Goal: Task Accomplishment & Management: Manage account settings

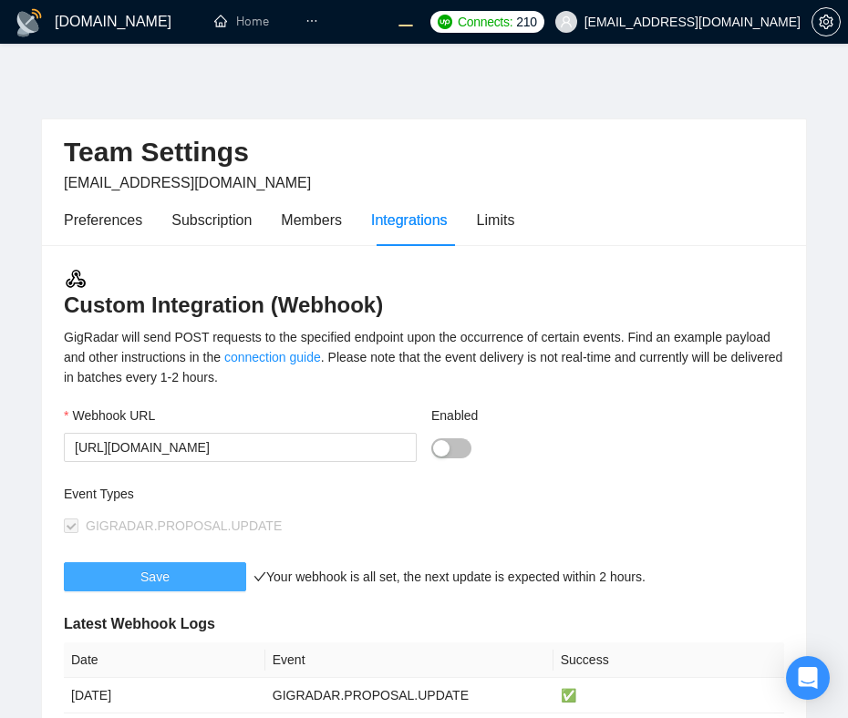
scroll to position [177, 0]
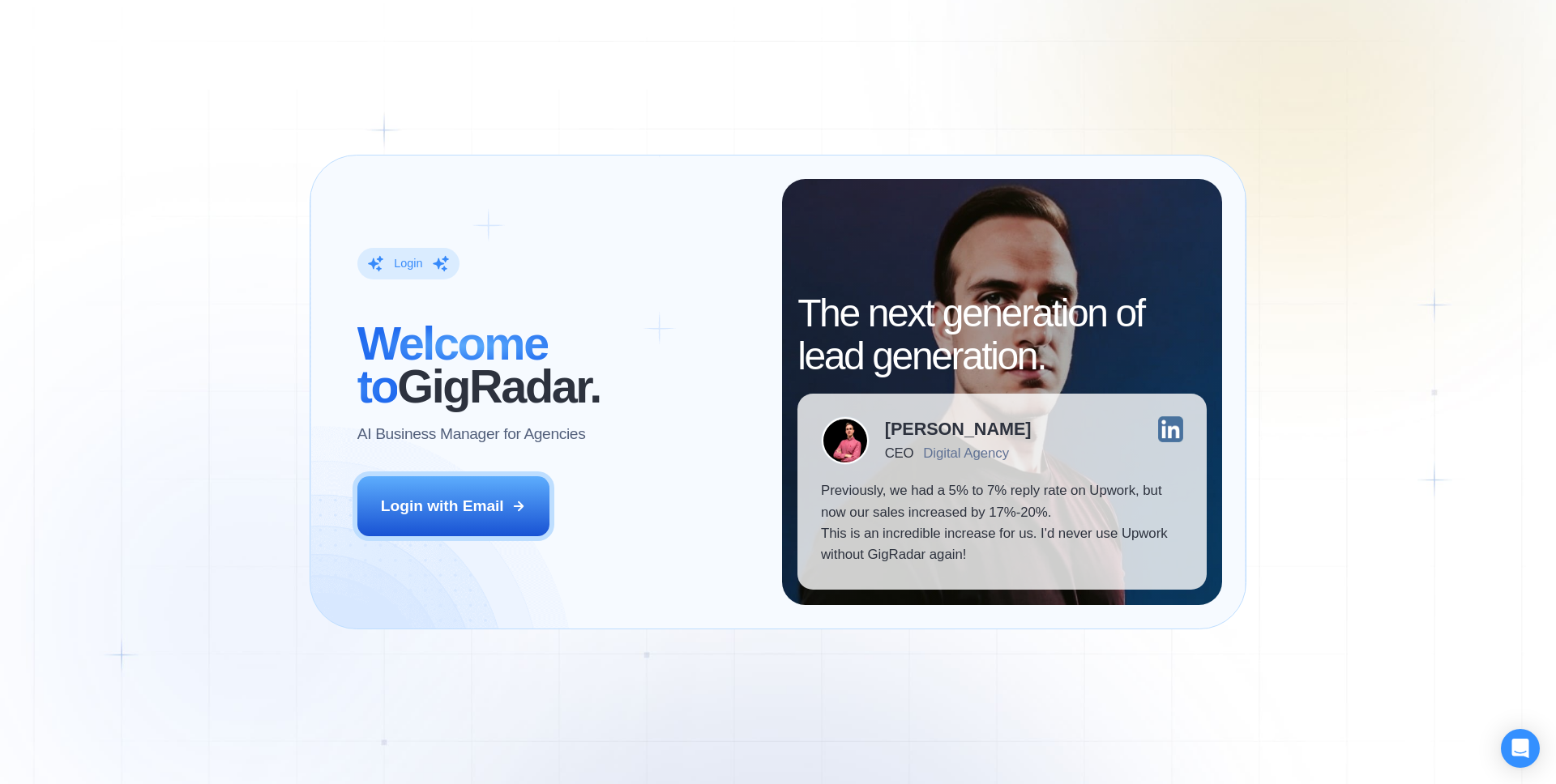
click at [1167, 270] on div "Login ‍ Welcome to GigRadar. AI Business Manager for Agencies Login with Email …" at bounding box center [778, 392] width 1556 height 784
click at [462, 538] on div "Login ‍ Welcome to GigRadar. AI Business Manager for Agencies Login with Email" at bounding box center [558, 391] width 448 height 426
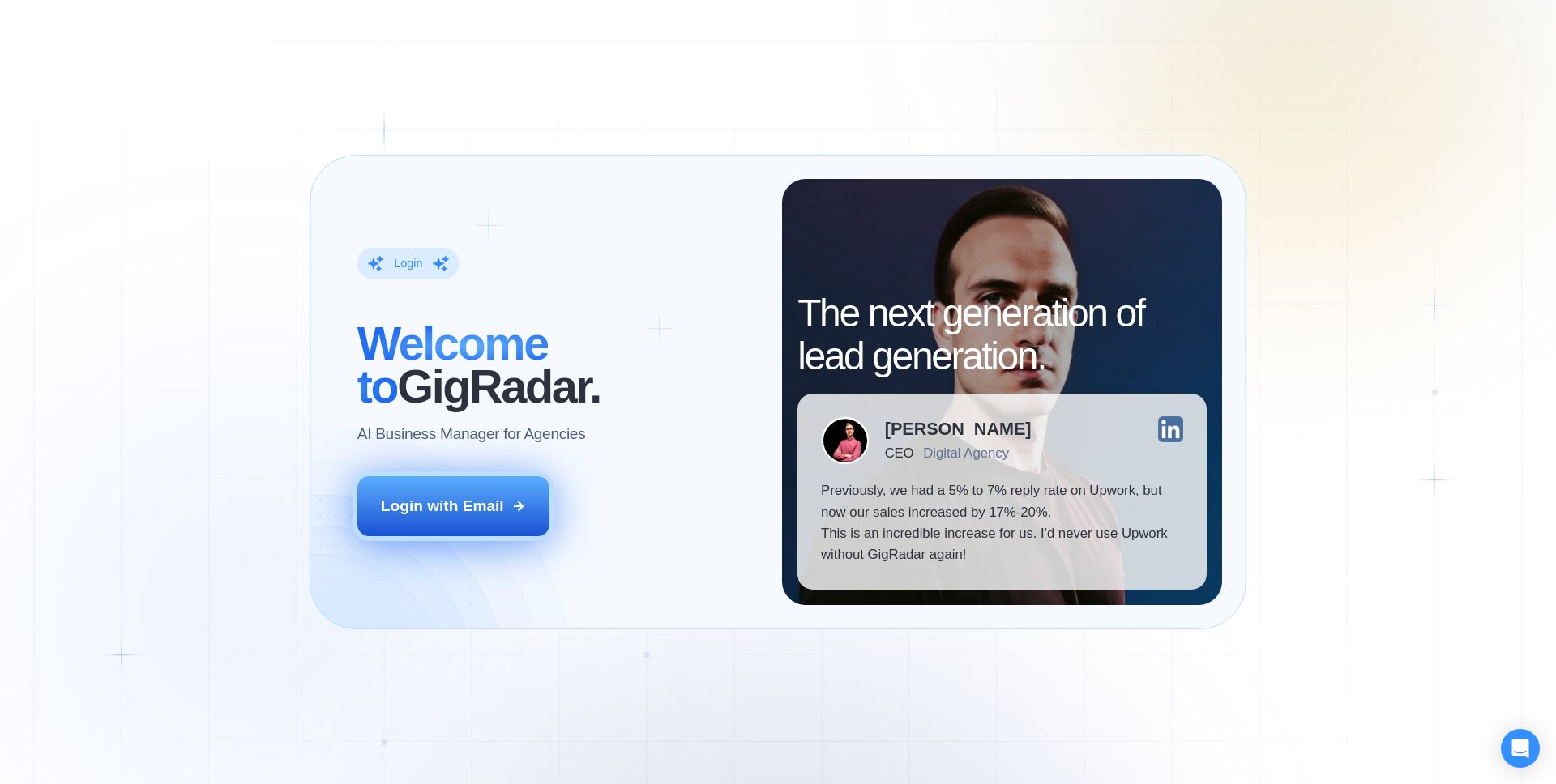
click at [430, 514] on div "Login with Email" at bounding box center [442, 507] width 124 height 21
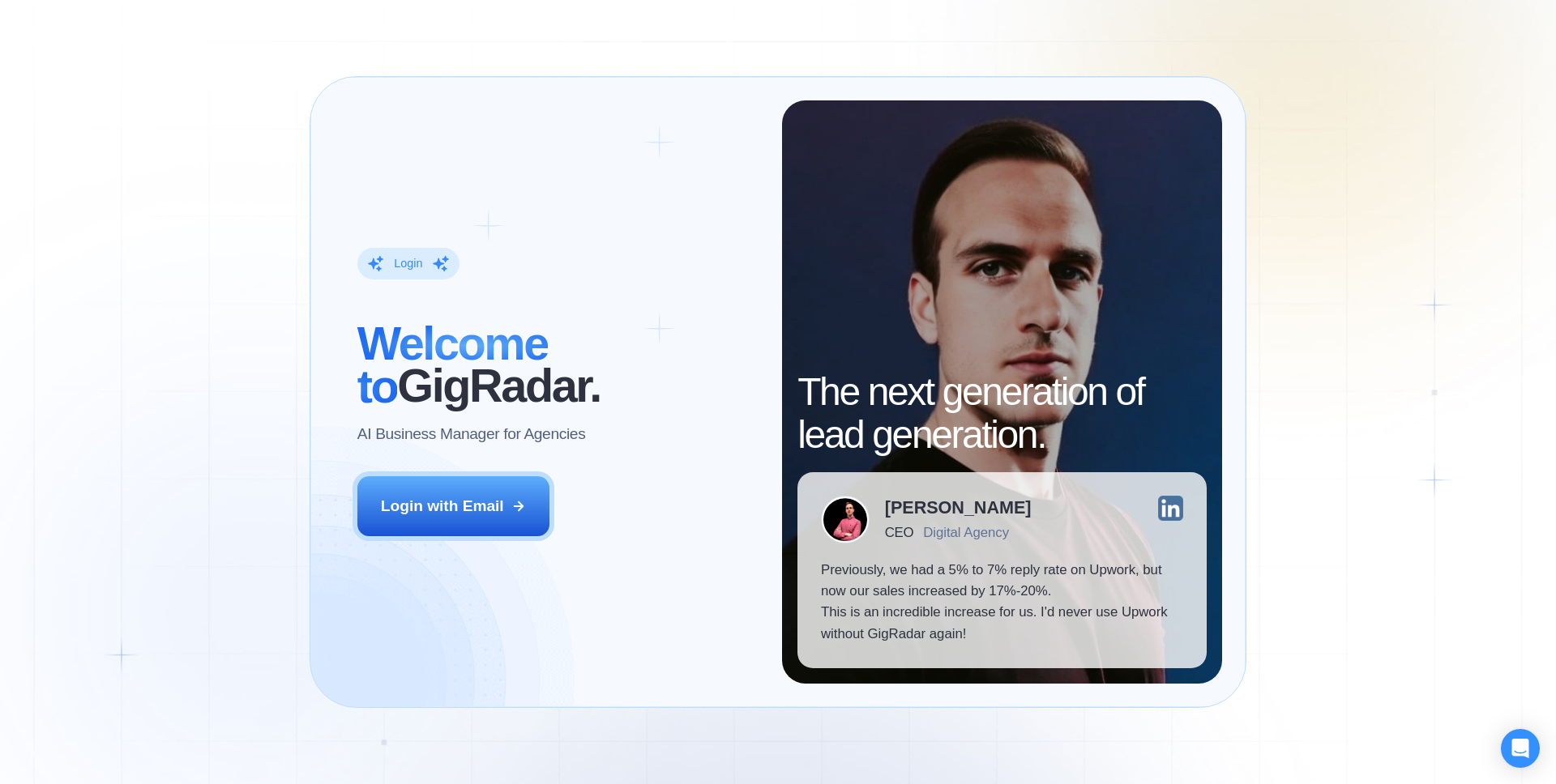
click at [249, 434] on div "Login ‍ Welcome to GigRadar. AI Business Manager for Agencies Login with Email …" at bounding box center [778, 392] width 1556 height 784
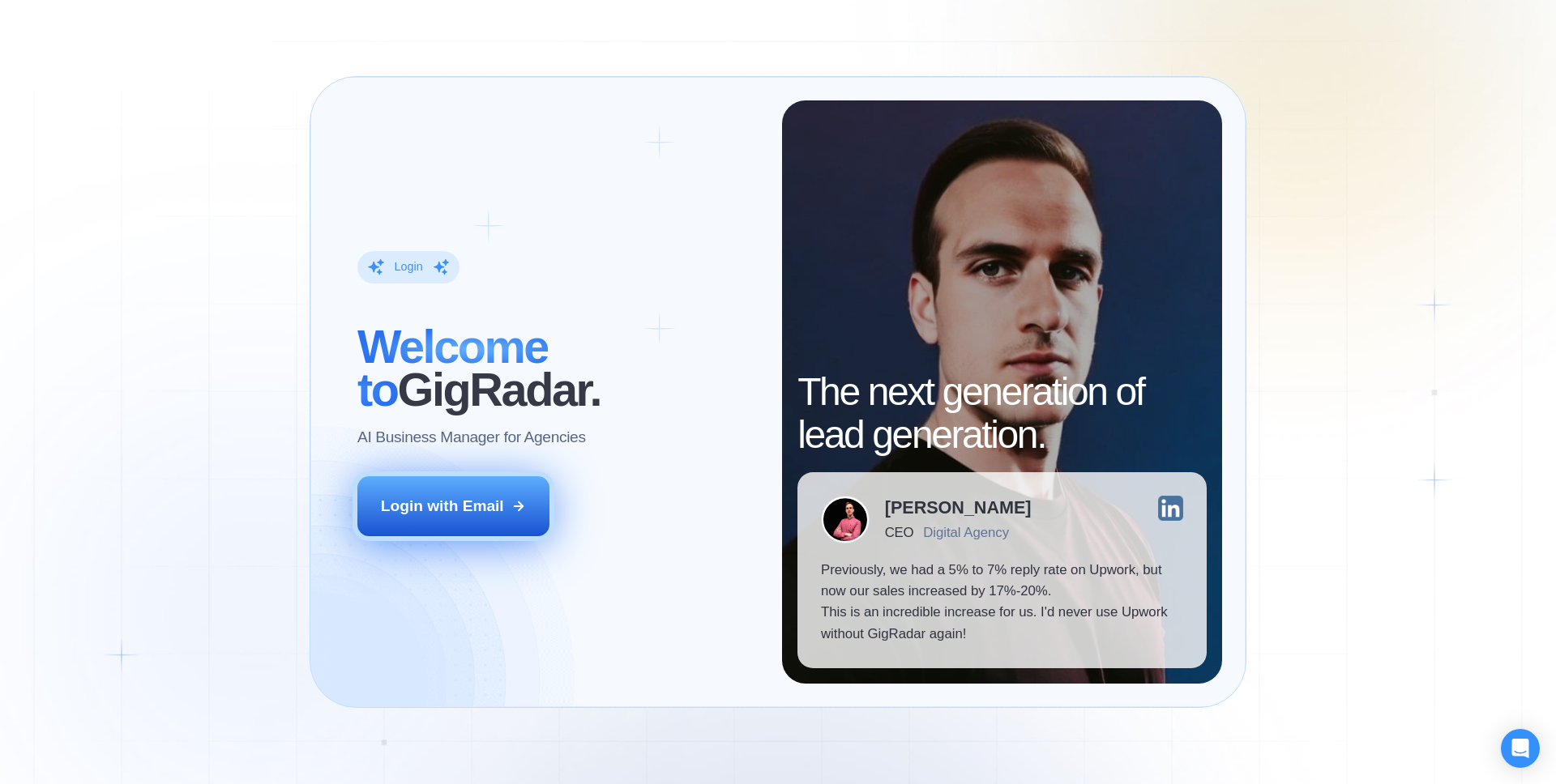
click at [426, 508] on div "Login with Email" at bounding box center [442, 507] width 124 height 21
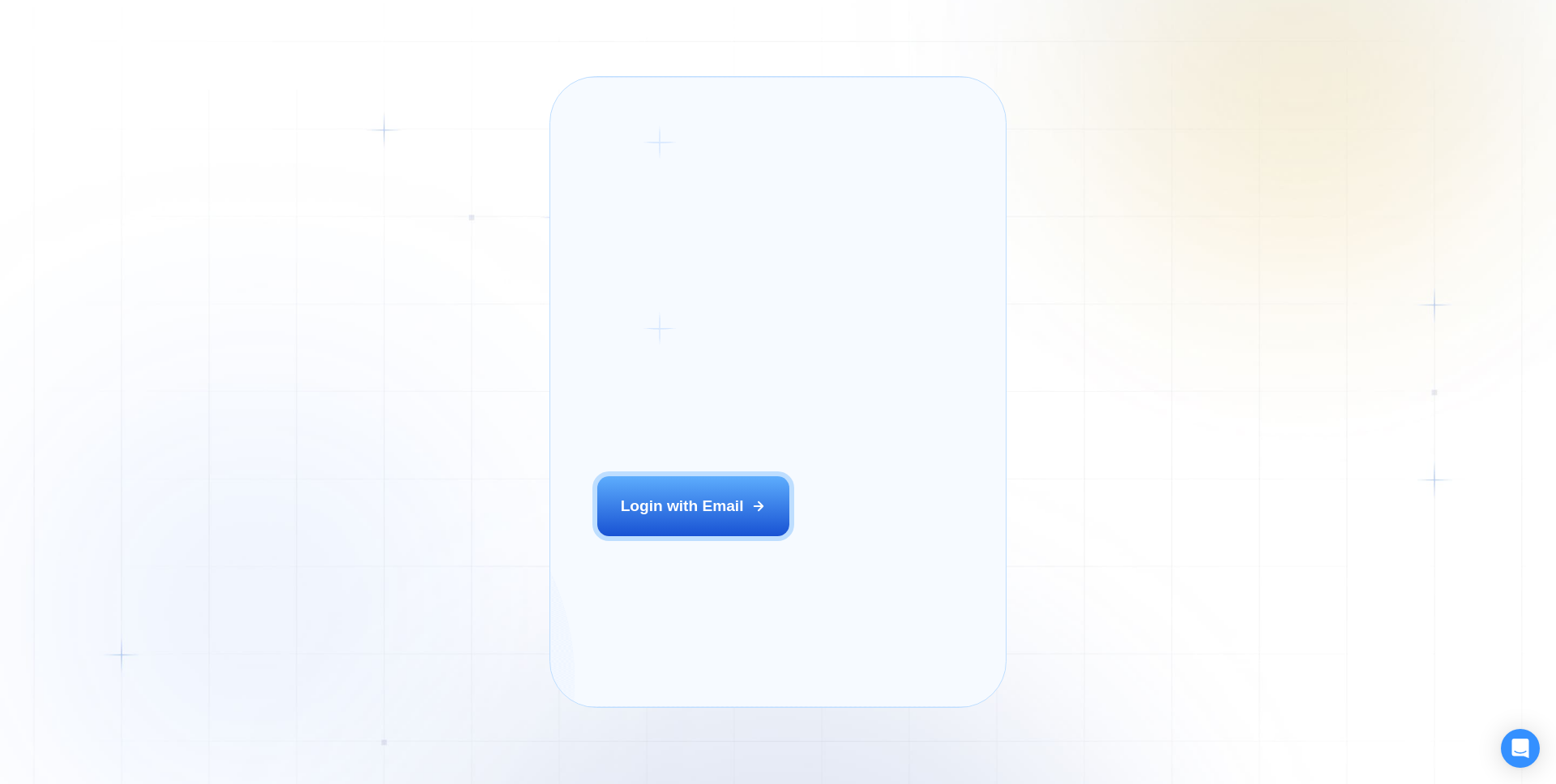
click at [863, 129] on div "The next generation of lead generation. Alejandro R. CEO Digital Agency Previou…" at bounding box center [985, 392] width 245 height 584
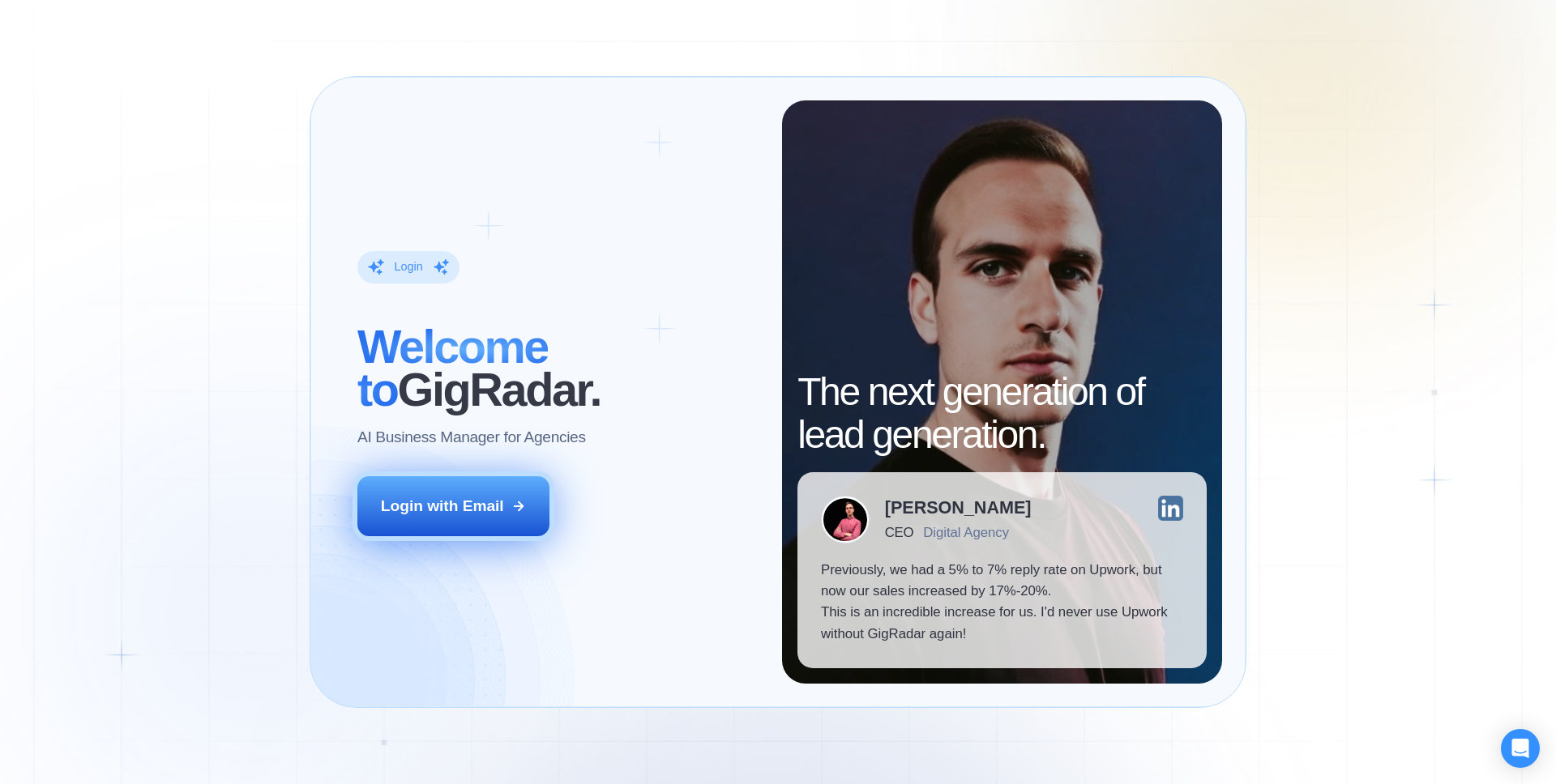
click at [509, 500] on button "Login with Email" at bounding box center [453, 506] width 193 height 60
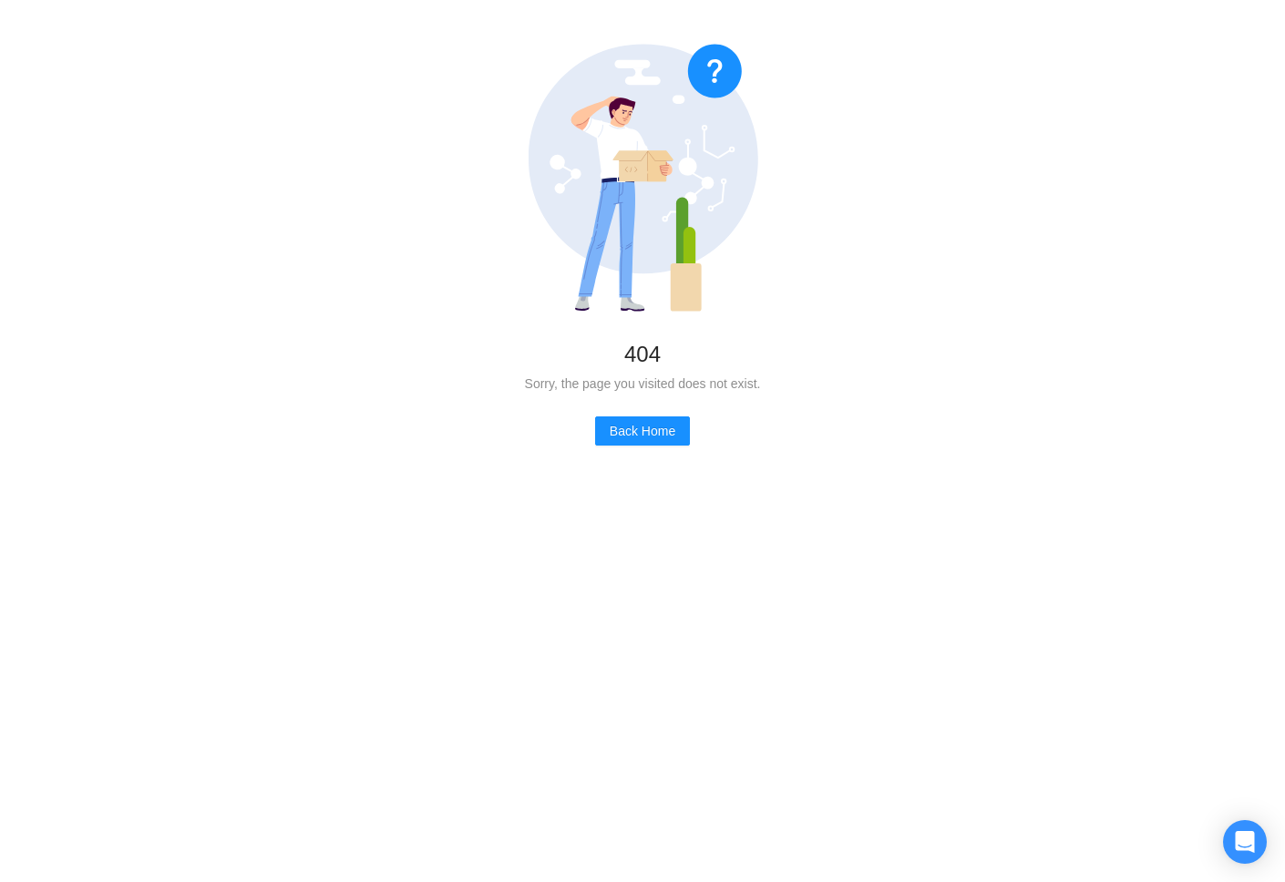
click at [669, 575] on div "404 Sorry, the page you visited does not exist. Back Home" at bounding box center [642, 441] width 1285 height 882
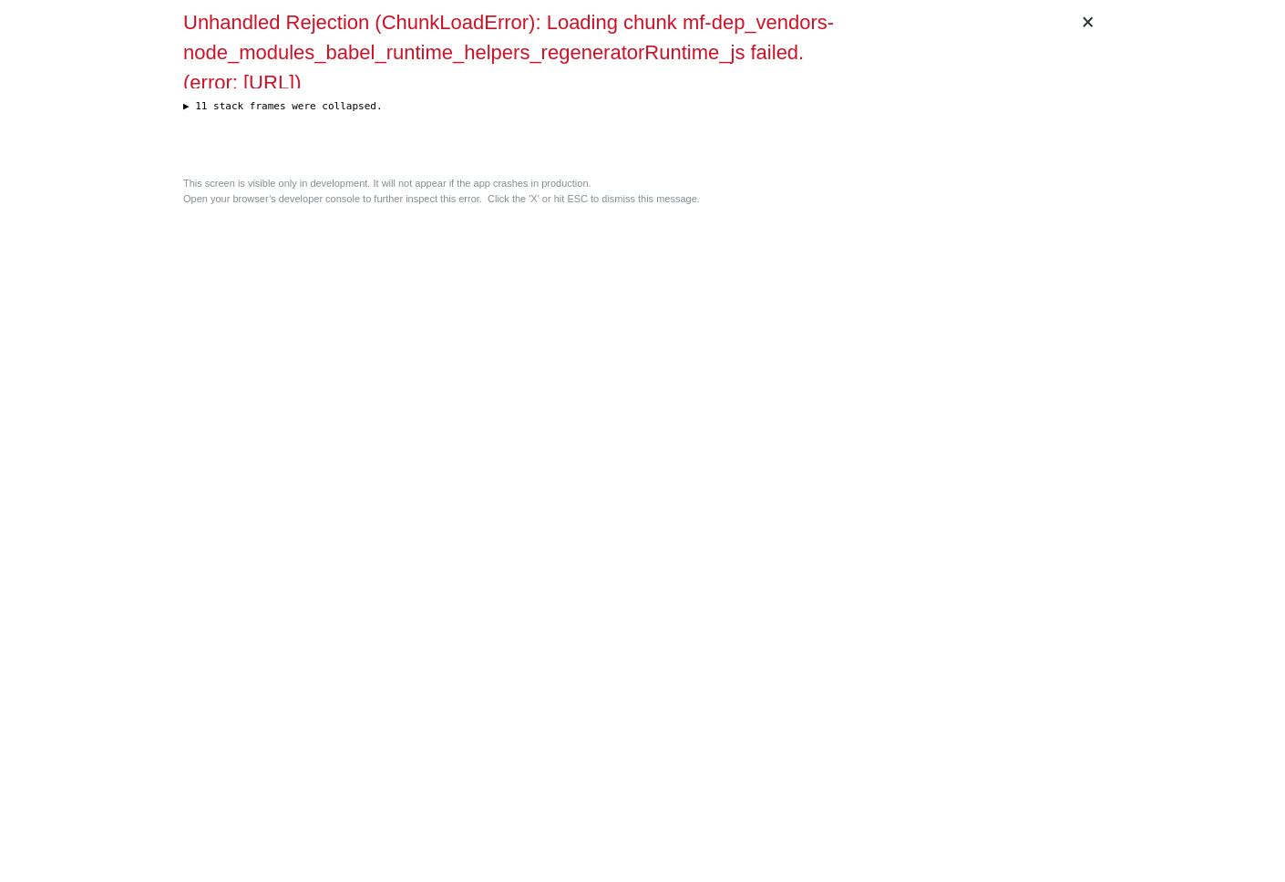
click at [1264, 586] on div "× Unhandled Rejection (ChunkLoadError): Loading chunk mf-dep_vendors-node_modul…" at bounding box center [642, 441] width 1285 height 882
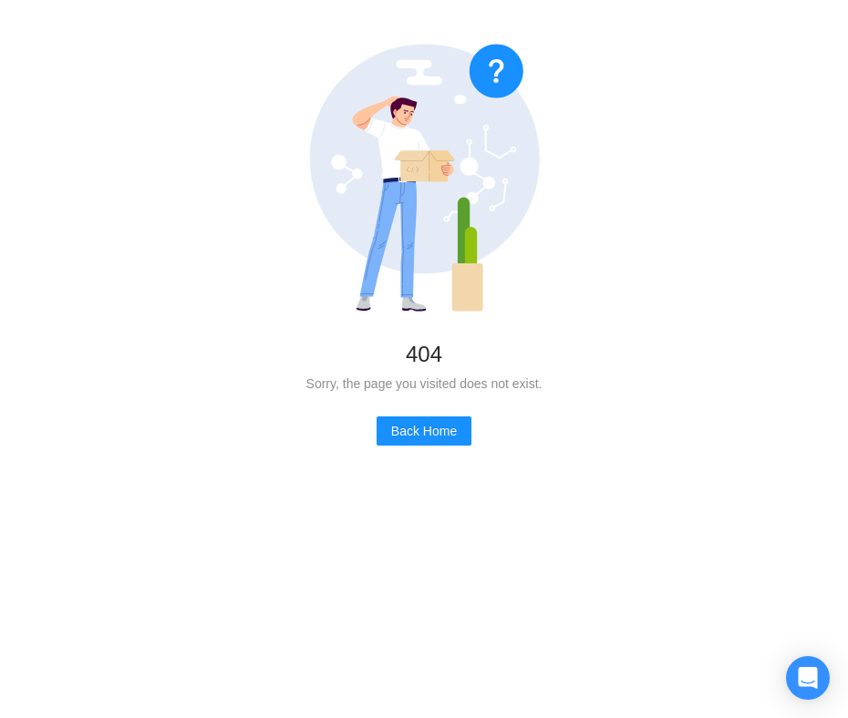
click at [699, 220] on div "404 Sorry, the page you visited does not exist. Back Home" at bounding box center [424, 245] width 848 height 490
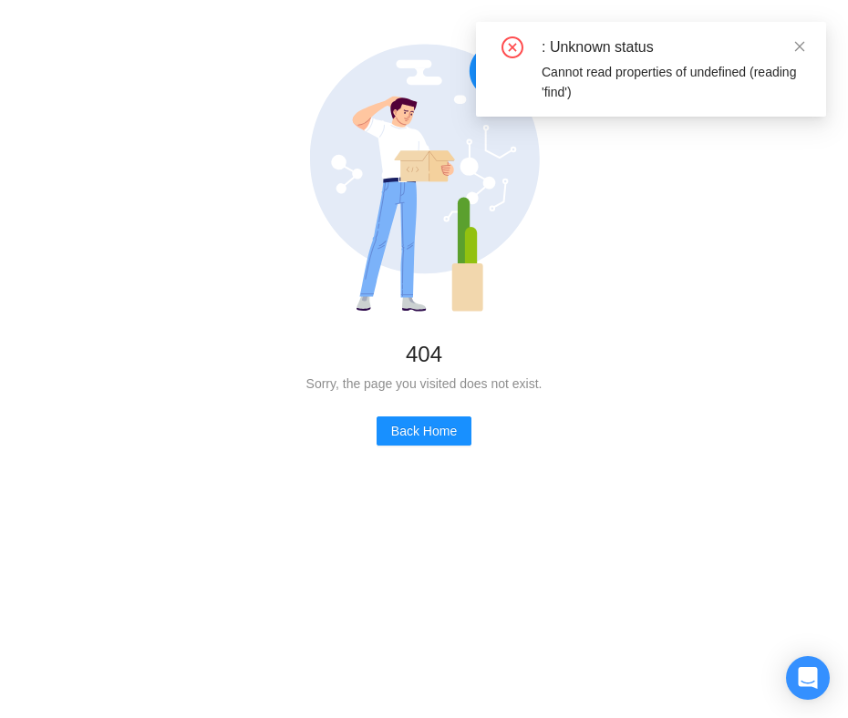
click at [695, 61] on div ": Unknown status Cannot read properties of undefined (reading 'find')" at bounding box center [651, 69] width 306 height 66
